Goal: Navigation & Orientation: Go to known website

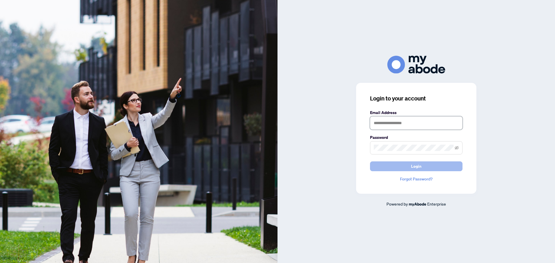
type input "**********"
click at [413, 166] on span "Login" at bounding box center [416, 166] width 10 height 9
